Goal: Task Accomplishment & Management: Manage account settings

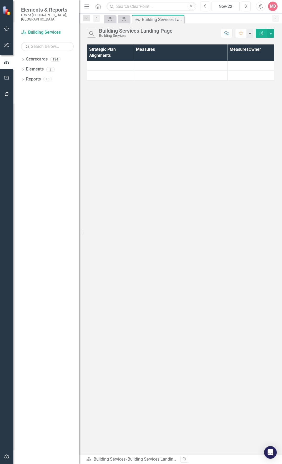
click at [225, 7] on div "Nov-22" at bounding box center [225, 6] width 24 height 6
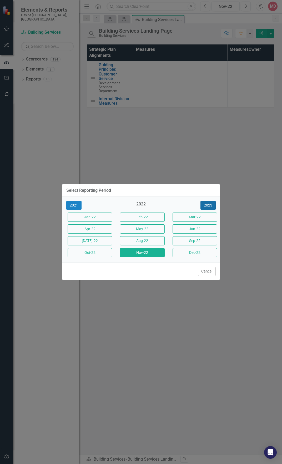
click at [211, 206] on button "2023" at bounding box center [208, 205] width 15 height 9
click at [211, 206] on button "2024" at bounding box center [208, 205] width 15 height 9
click at [211, 206] on button "2025" at bounding box center [208, 205] width 15 height 9
click at [187, 238] on button "Sep-25" at bounding box center [195, 240] width 44 height 9
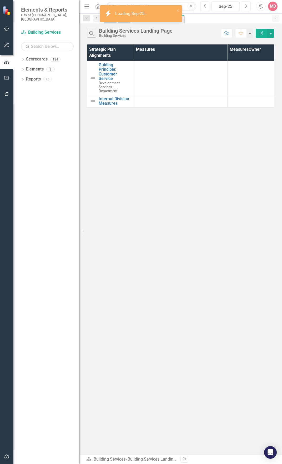
click at [160, 38] on div "Search Building Services Landing Page Building Services Comment Favorite Edit R…" at bounding box center [180, 31] width 203 height 17
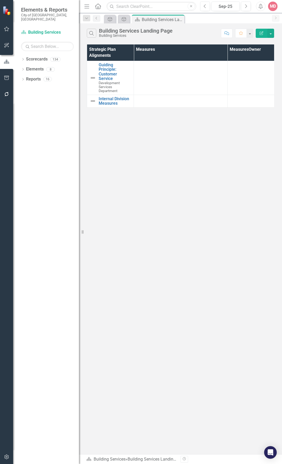
click at [0, 0] on icon "Close" at bounding box center [0, 0] width 0 height 0
click at [123, 16] on div "Balanced Scorecard" at bounding box center [129, 19] width 31 height 7
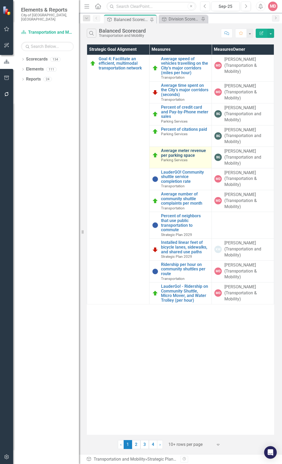
click at [178, 151] on link "Average meter revenue per parking space" at bounding box center [185, 152] width 48 height 9
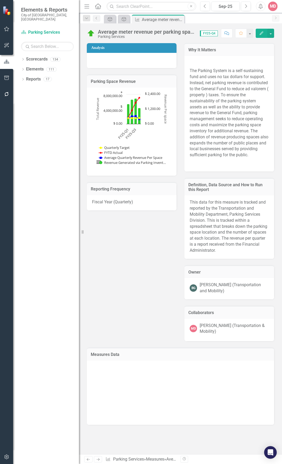
click at [260, 32] on icon "Edit" at bounding box center [261, 33] width 5 height 4
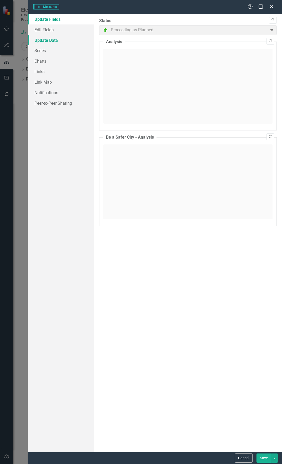
click at [69, 43] on link "Update Data" at bounding box center [61, 40] width 66 height 11
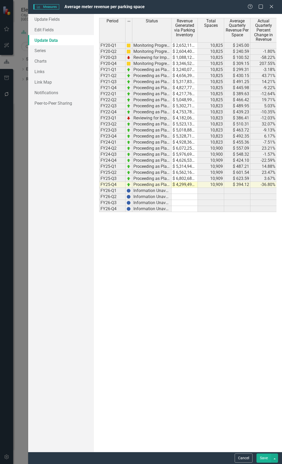
click at [179, 190] on td at bounding box center [185, 191] width 26 height 6
click at [184, 185] on td "$ 4,299,490.63" at bounding box center [185, 185] width 26 height 6
click at [188, 184] on td "$ 4,299,490.63" at bounding box center [185, 185] width 26 height 6
click at [188, 184] on textarea at bounding box center [184, 185] width 27 height 6
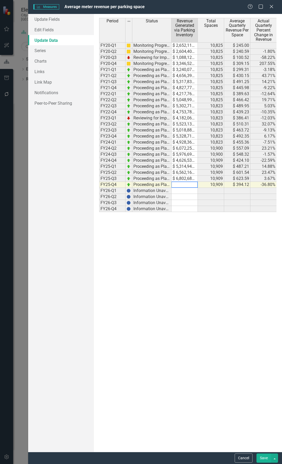
click at [188, 184] on textarea at bounding box center [184, 185] width 27 height 6
type textarea "5268568.63"
click at [99, 176] on div "Period Status Revenue Generated via Parking Inventory Total Spaces Average Quar…" at bounding box center [99, 115] width 0 height 194
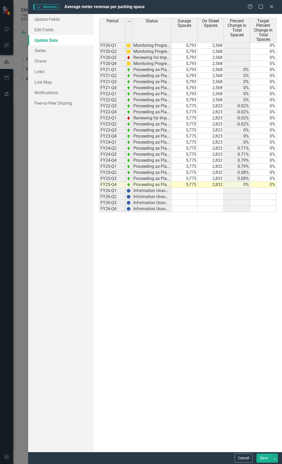
click at [259, 460] on button "Save" at bounding box center [264, 458] width 15 height 9
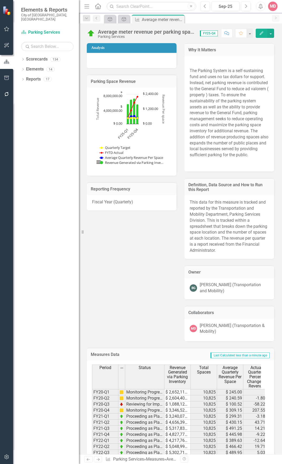
click at [122, 34] on div "Average meter revenue per parking space" at bounding box center [146, 32] width 97 height 6
click at [108, 22] on div "Strategic Plan Alignment" at bounding box center [108, 19] width 7 height 7
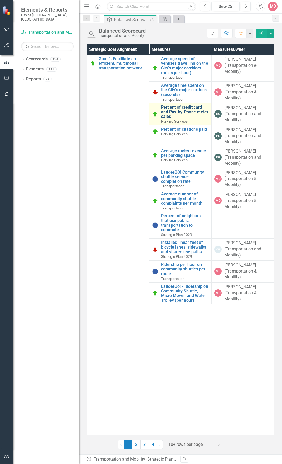
click at [172, 110] on link "Percent of credit card and Pay-by-Phone meter sales" at bounding box center [185, 112] width 48 height 14
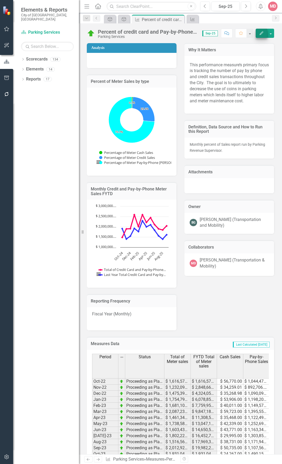
click at [258, 33] on button "Edit" at bounding box center [262, 33] width 12 height 9
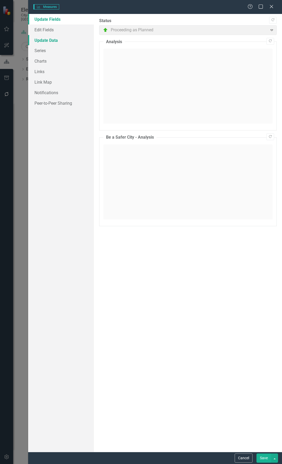
click at [66, 41] on link "Update Data" at bounding box center [61, 40] width 66 height 11
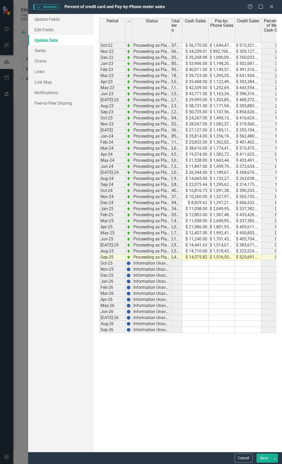
drag, startPoint x: 199, startPoint y: 249, endPoint x: 199, endPoint y: 252, distance: 2.9
click at [199, 249] on td "$ 14,710.00" at bounding box center [195, 251] width 26 height 6
click at [201, 257] on td "$ 14,575.82" at bounding box center [195, 258] width 26 height 6
click at [211, 258] on td "$ 1,516,556.50" at bounding box center [222, 258] width 26 height 6
click at [218, 255] on td "$ 1,516,556.50" at bounding box center [222, 258] width 26 height 6
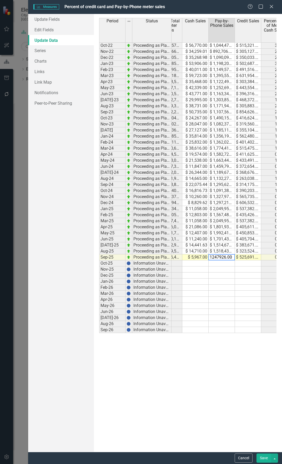
click at [248, 257] on td "$ 525,691.00" at bounding box center [248, 258] width 26 height 6
click at [243, 257] on td "$ 525,691.00" at bounding box center [248, 258] width 26 height 6
type textarea "245222"
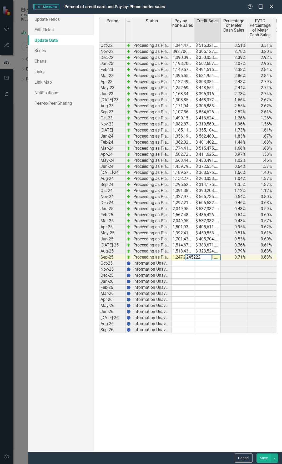
scroll to position [0, 105]
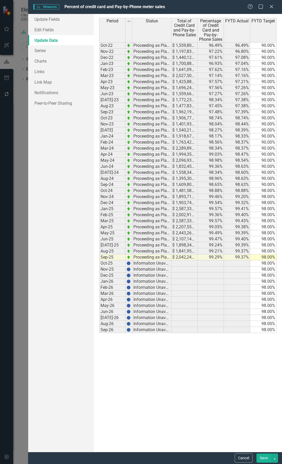
click at [260, 456] on button "Save" at bounding box center [264, 458] width 15 height 9
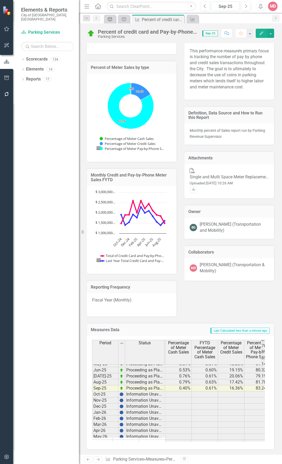
click at [107, 21] on div "Strategic Plan Alignment" at bounding box center [108, 19] width 7 height 7
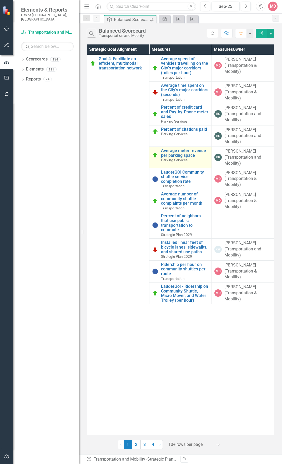
click at [182, 158] on div "Average meter revenue per parking space Parking Services" at bounding box center [185, 155] width 48 height 14
click at [182, 155] on link "Average meter revenue per parking space" at bounding box center [185, 152] width 48 height 9
